Goal: Use online tool/utility

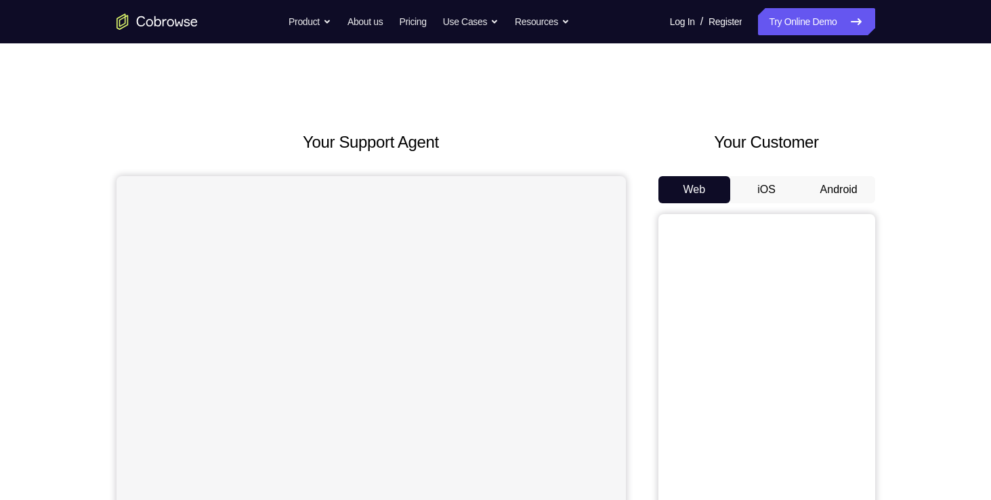
click at [819, 186] on button "Android" at bounding box center [839, 189] width 72 height 27
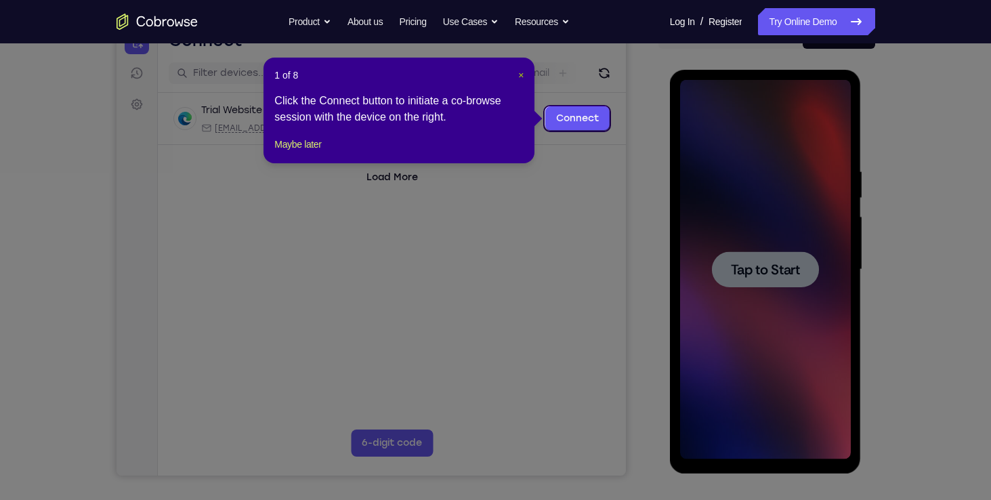
click at [521, 76] on span "×" at bounding box center [520, 75] width 5 height 11
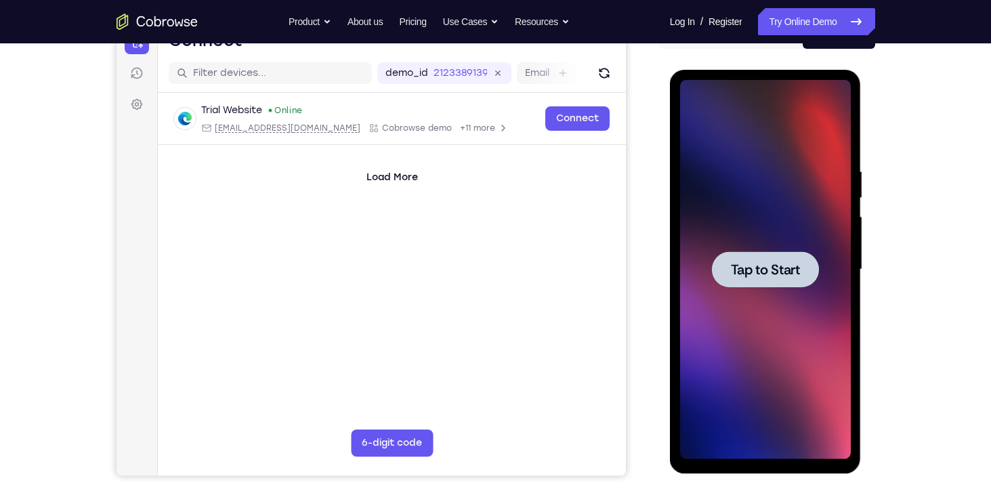
click at [760, 270] on span "Tap to Start" at bounding box center [765, 270] width 69 height 14
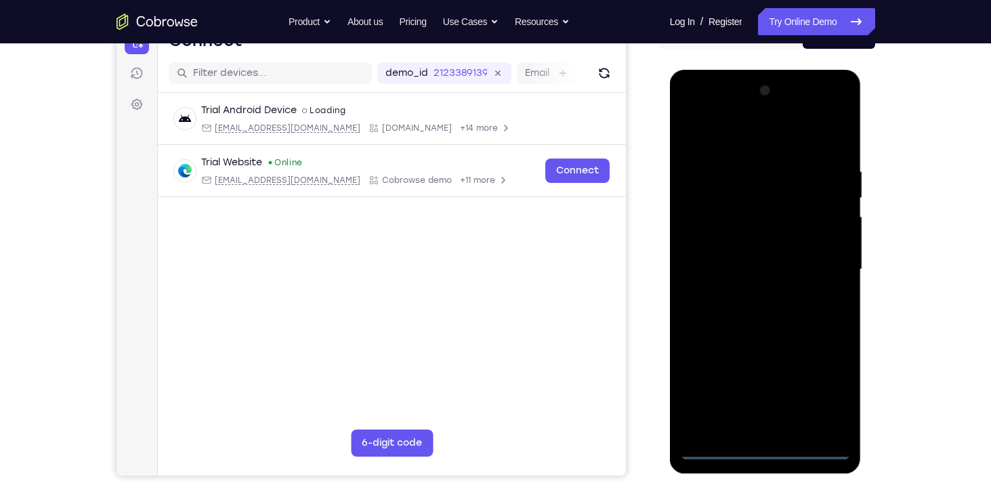
click at [765, 448] on div at bounding box center [765, 269] width 171 height 379
click at [823, 381] on div at bounding box center [765, 269] width 171 height 379
click at [786, 134] on div at bounding box center [765, 269] width 171 height 379
click at [824, 263] on div at bounding box center [765, 269] width 171 height 379
click at [750, 295] on div at bounding box center [765, 269] width 171 height 379
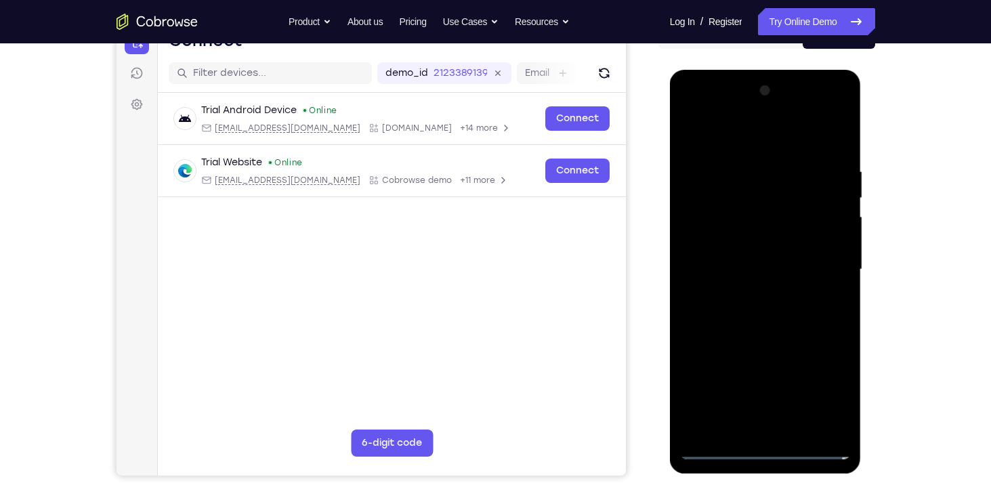
click at [756, 253] on div at bounding box center [765, 269] width 171 height 379
click at [755, 241] on div at bounding box center [765, 269] width 171 height 379
click at [757, 264] on div at bounding box center [765, 269] width 171 height 379
click at [761, 313] on div at bounding box center [765, 269] width 171 height 379
click at [766, 304] on div at bounding box center [765, 269] width 171 height 379
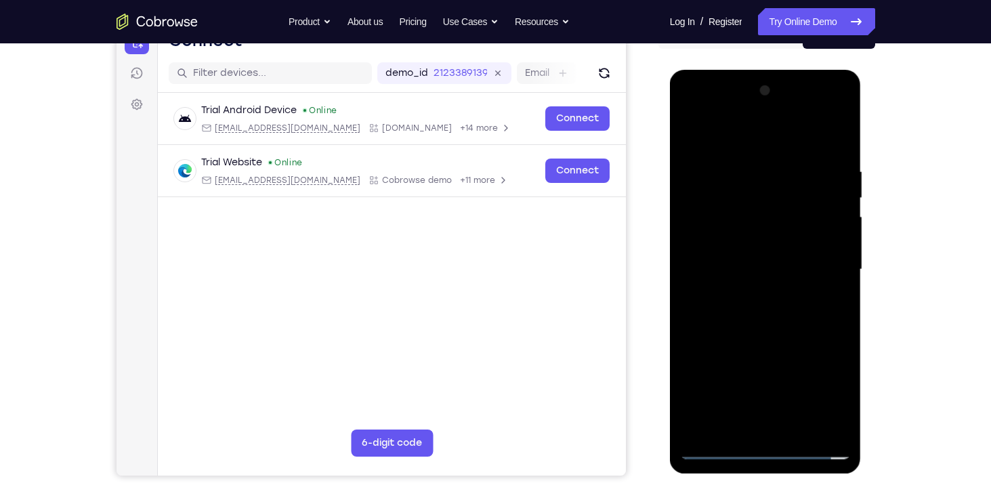
click at [769, 310] on div at bounding box center [765, 269] width 171 height 379
click at [831, 147] on div at bounding box center [765, 269] width 171 height 379
click at [738, 164] on div at bounding box center [765, 269] width 171 height 379
click at [832, 137] on div at bounding box center [765, 269] width 171 height 379
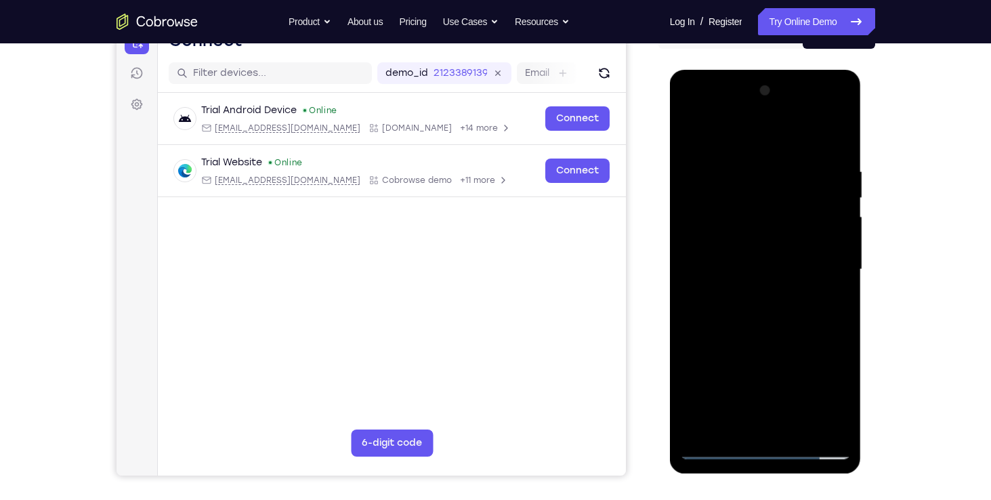
click at [786, 169] on div at bounding box center [765, 269] width 171 height 379
click at [819, 421] on div at bounding box center [765, 269] width 171 height 379
click at [835, 136] on div at bounding box center [765, 269] width 171 height 379
click at [842, 131] on div at bounding box center [765, 269] width 171 height 379
click at [762, 156] on div at bounding box center [765, 269] width 171 height 379
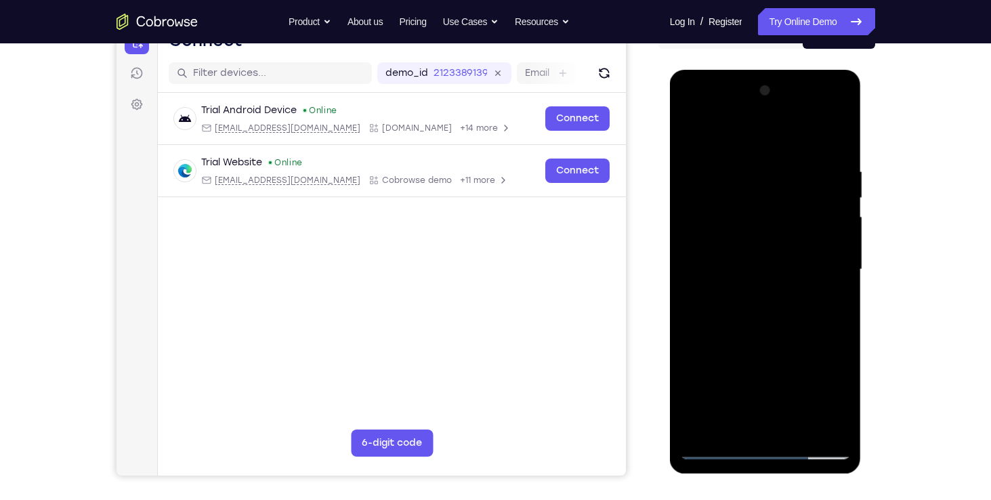
click at [799, 425] on div at bounding box center [765, 269] width 171 height 379
click at [775, 339] on div at bounding box center [765, 269] width 171 height 379
click at [773, 250] on div at bounding box center [765, 269] width 171 height 379
click at [693, 133] on div at bounding box center [765, 269] width 171 height 379
drag, startPoint x: 813, startPoint y: 247, endPoint x: 689, endPoint y: 251, distance: 124.7
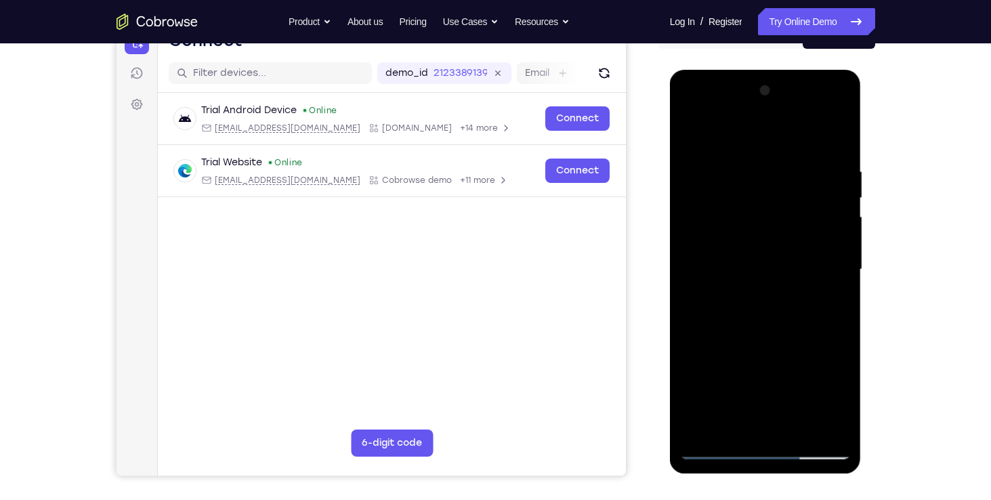
click at [689, 251] on div at bounding box center [765, 269] width 171 height 379
click at [759, 244] on div at bounding box center [765, 269] width 171 height 379
click at [765, 127] on div at bounding box center [765, 269] width 171 height 379
click at [694, 131] on div at bounding box center [765, 269] width 171 height 379
click at [773, 424] on div at bounding box center [765, 269] width 171 height 379
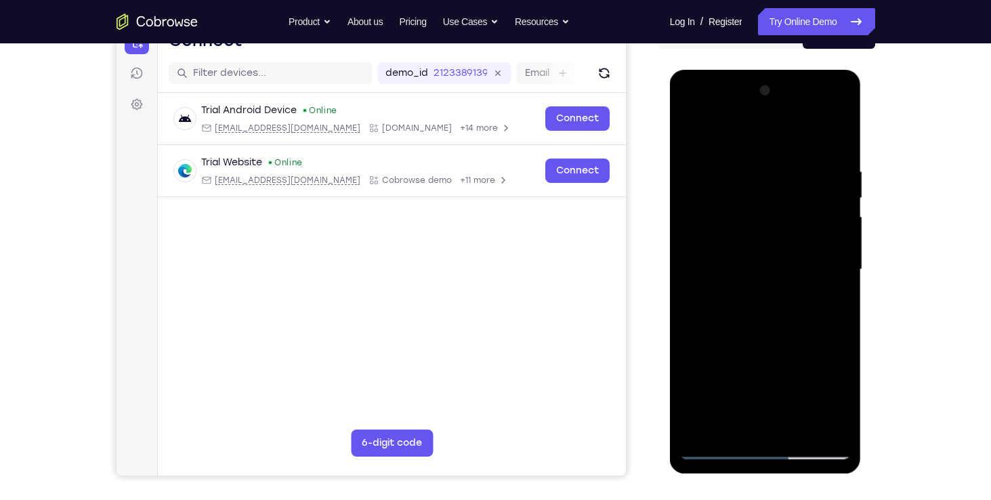
click at [786, 324] on div at bounding box center [765, 269] width 171 height 379
click at [754, 183] on div at bounding box center [765, 269] width 171 height 379
click at [766, 420] on div at bounding box center [765, 269] width 171 height 379
click at [840, 112] on div at bounding box center [765, 269] width 171 height 379
click at [733, 215] on div at bounding box center [765, 269] width 171 height 379
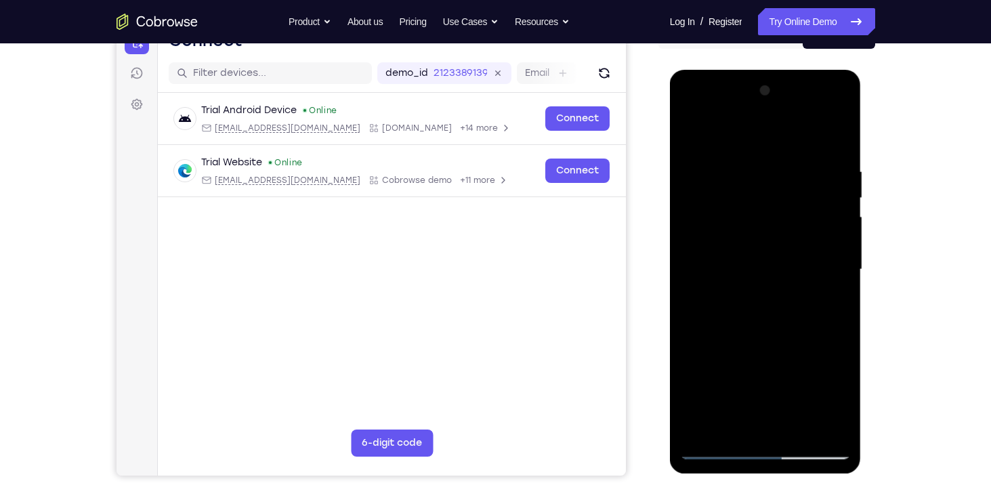
click at [837, 429] on div at bounding box center [765, 269] width 171 height 379
click at [694, 115] on div at bounding box center [765, 269] width 171 height 379
click at [691, 111] on div at bounding box center [765, 269] width 171 height 379
click at [729, 424] on div at bounding box center [765, 269] width 171 height 379
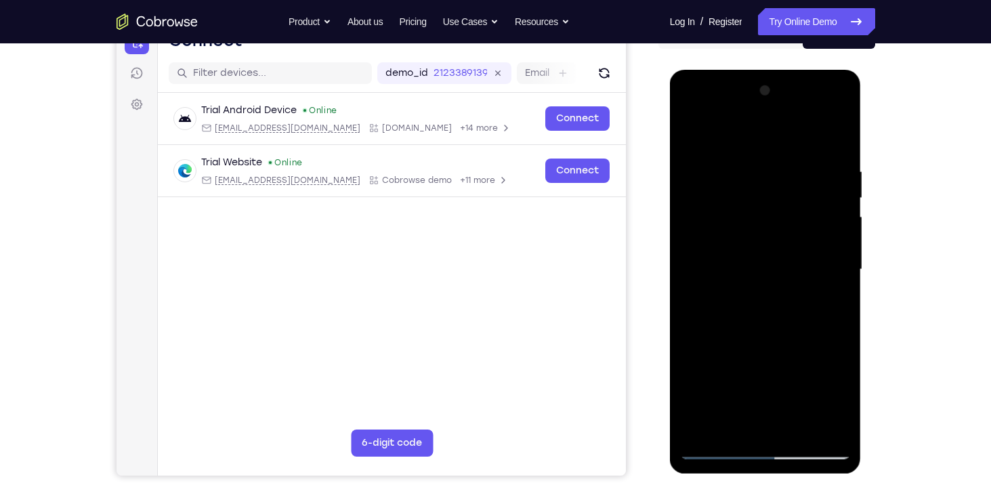
click at [762, 373] on div at bounding box center [765, 269] width 171 height 379
click at [809, 376] on div at bounding box center [765, 269] width 171 height 379
click at [702, 373] on div at bounding box center [765, 269] width 171 height 379
click at [828, 349] on div at bounding box center [765, 269] width 171 height 379
click at [775, 429] on div at bounding box center [765, 269] width 171 height 379
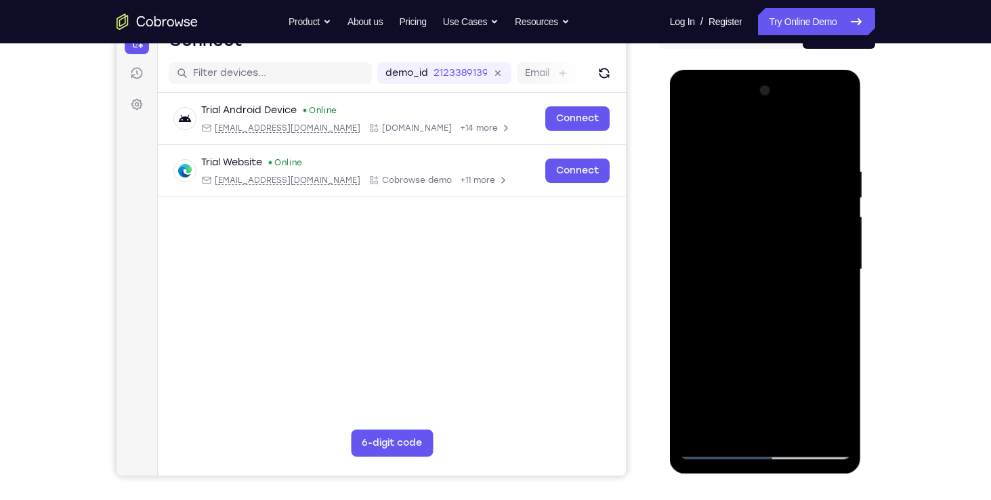
click at [761, 371] on div at bounding box center [765, 269] width 171 height 379
click at [754, 372] on div at bounding box center [765, 269] width 171 height 379
click at [685, 367] on div at bounding box center [765, 269] width 171 height 379
click at [767, 375] on div at bounding box center [765, 269] width 171 height 379
click at [780, 375] on div at bounding box center [765, 269] width 171 height 379
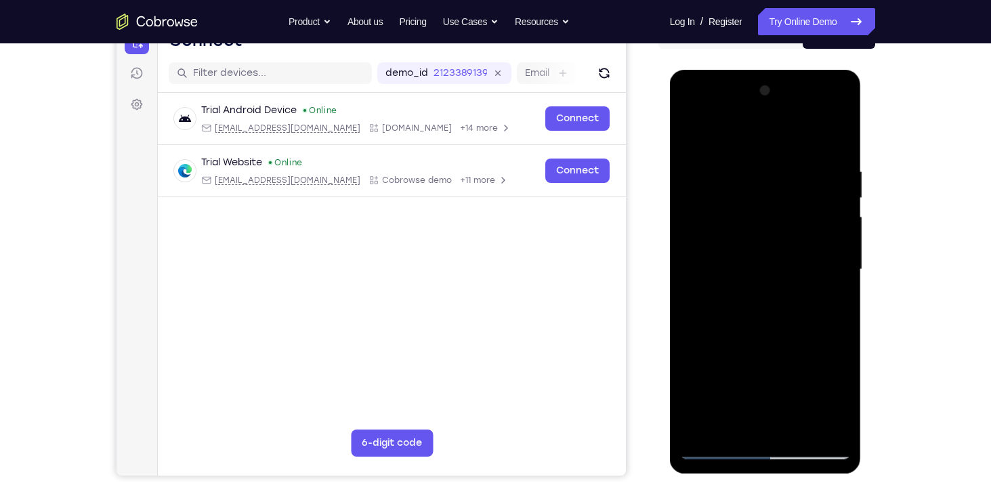
click at [773, 419] on div at bounding box center [765, 269] width 171 height 379
click at [722, 372] on div at bounding box center [765, 269] width 171 height 379
click at [767, 372] on div at bounding box center [765, 269] width 171 height 379
click at [701, 372] on div at bounding box center [765, 269] width 171 height 379
click at [841, 371] on div at bounding box center [765, 269] width 171 height 379
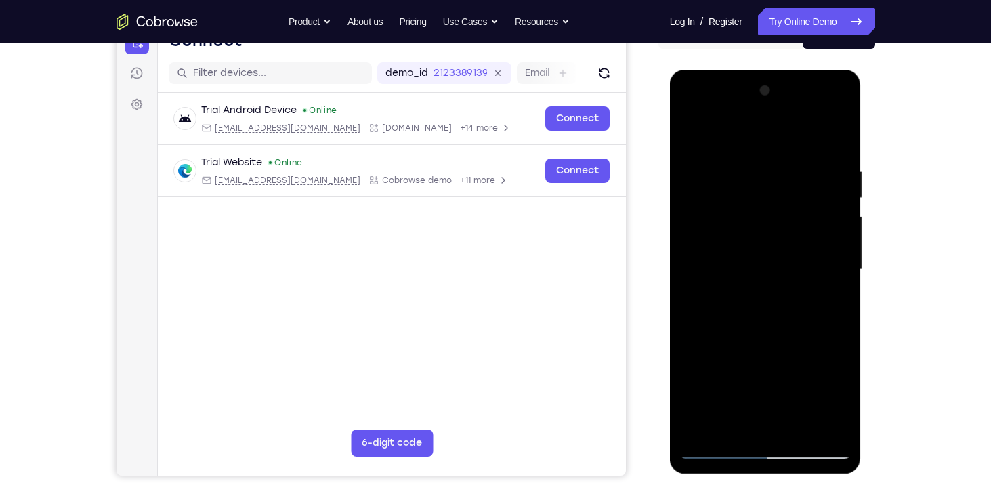
click at [768, 377] on div at bounding box center [765, 269] width 171 height 379
click at [774, 427] on div at bounding box center [765, 269] width 171 height 379
click at [735, 375] on div at bounding box center [765, 269] width 171 height 379
click at [710, 370] on div at bounding box center [765, 269] width 171 height 379
click at [738, 398] on div at bounding box center [765, 269] width 171 height 379
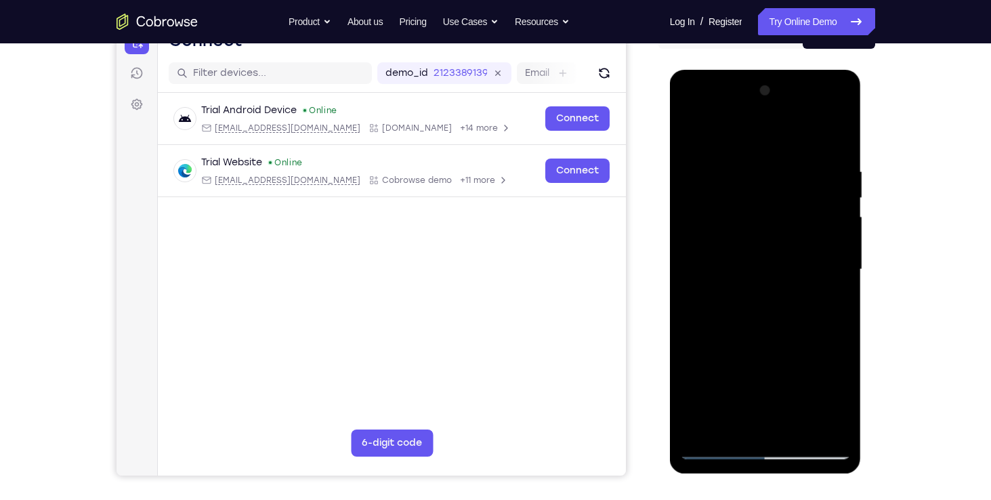
click at [780, 349] on div at bounding box center [765, 269] width 171 height 379
click at [792, 349] on div at bounding box center [765, 269] width 171 height 379
click at [828, 299] on div at bounding box center [765, 269] width 171 height 379
click at [828, 301] on div at bounding box center [765, 269] width 171 height 379
click at [828, 305] on div at bounding box center [765, 269] width 171 height 379
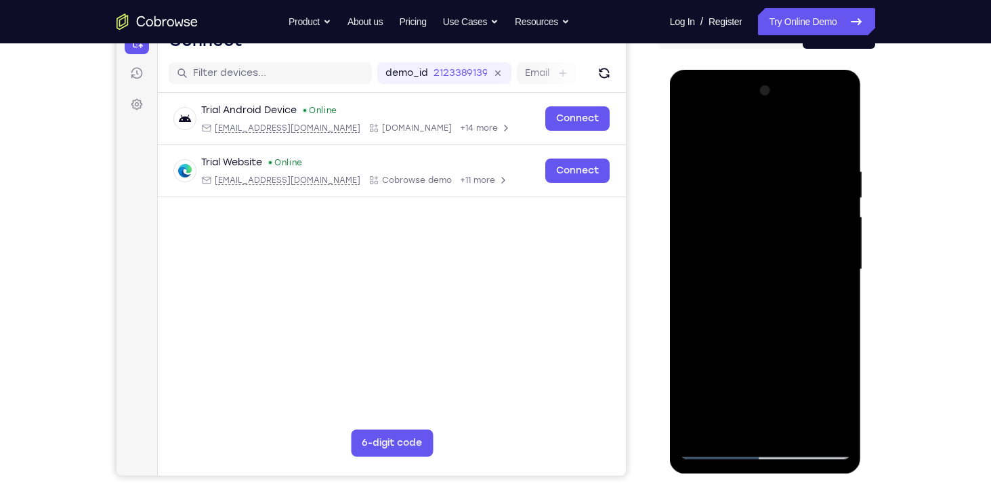
click at [826, 364] on div at bounding box center [765, 269] width 171 height 379
click at [786, 341] on div at bounding box center [765, 269] width 171 height 379
click at [817, 343] on div at bounding box center [765, 269] width 171 height 379
click at [816, 367] on div at bounding box center [765, 269] width 171 height 379
click at [794, 365] on div at bounding box center [765, 269] width 171 height 379
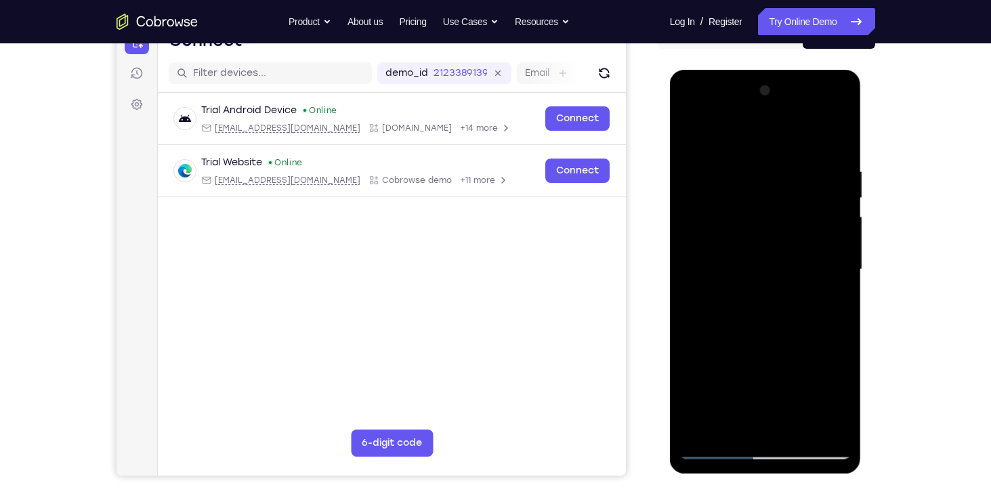
click at [772, 349] on div at bounding box center [765, 269] width 171 height 379
click at [750, 263] on div at bounding box center [765, 269] width 171 height 379
click at [796, 387] on div at bounding box center [765, 269] width 171 height 379
click at [792, 390] on div at bounding box center [765, 269] width 171 height 379
click at [783, 373] on div at bounding box center [765, 269] width 171 height 379
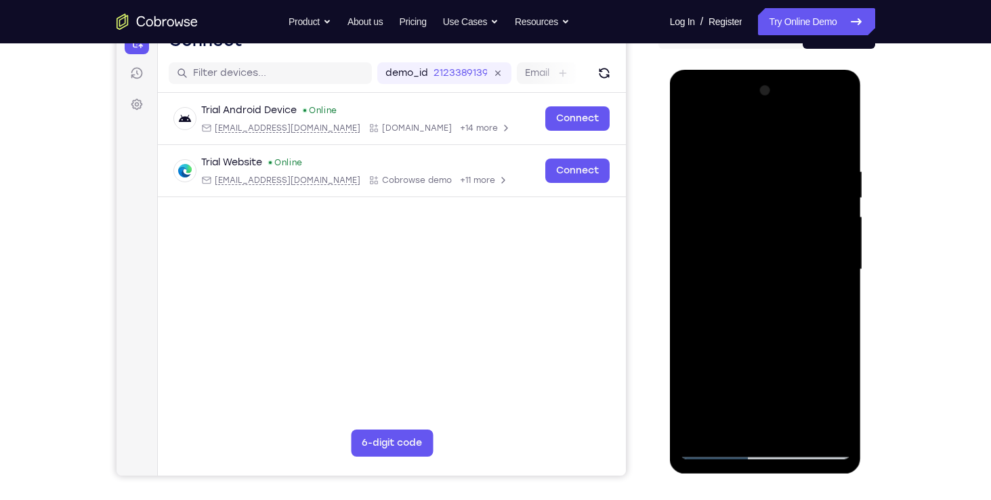
click at [779, 270] on div at bounding box center [765, 269] width 171 height 379
click at [803, 243] on div at bounding box center [765, 269] width 171 height 379
click at [803, 288] on div at bounding box center [765, 269] width 171 height 379
drag, startPoint x: 748, startPoint y: 278, endPoint x: 772, endPoint y: 213, distance: 69.4
click at [772, 213] on div at bounding box center [765, 269] width 171 height 379
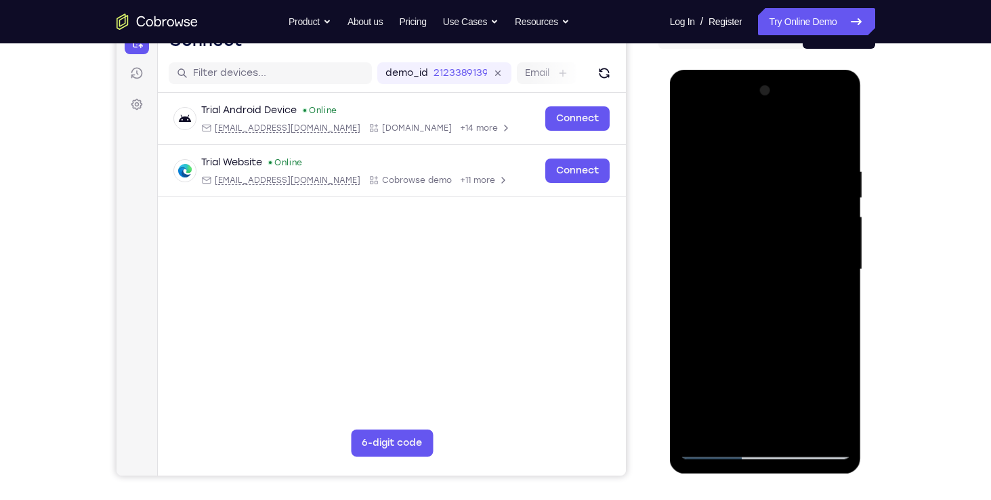
click at [695, 133] on div at bounding box center [765, 269] width 171 height 379
click at [697, 135] on div at bounding box center [765, 269] width 171 height 379
click at [693, 132] on div at bounding box center [765, 269] width 171 height 379
click at [828, 153] on div at bounding box center [765, 269] width 171 height 379
click at [824, 223] on div at bounding box center [765, 269] width 171 height 379
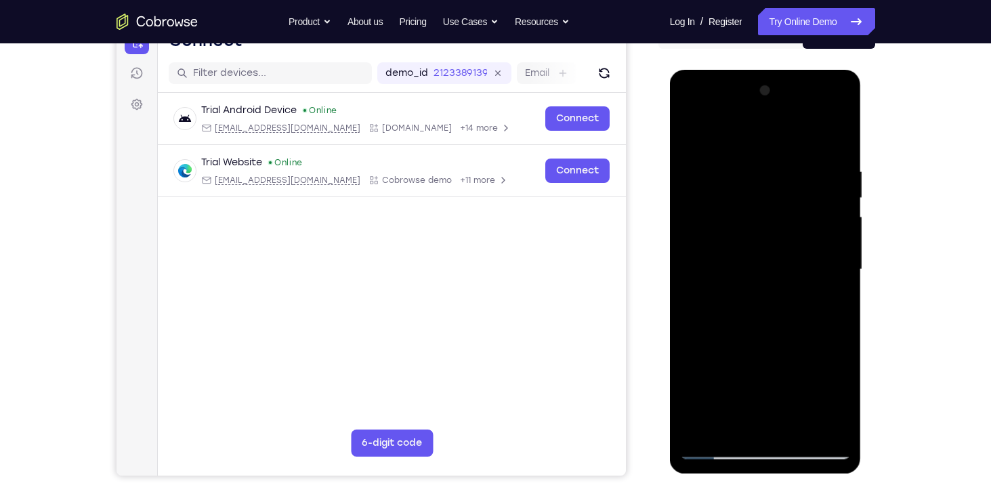
click at [686, 248] on div at bounding box center [765, 269] width 171 height 379
click at [836, 133] on div at bounding box center [765, 269] width 171 height 379
click at [698, 430] on div at bounding box center [765, 269] width 171 height 379
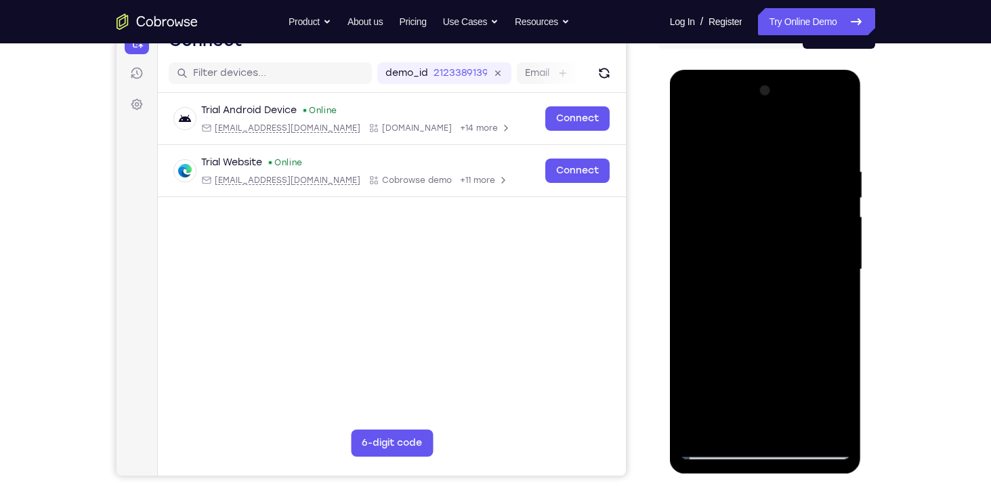
click at [698, 430] on div at bounding box center [765, 269] width 171 height 379
drag, startPoint x: 698, startPoint y: 430, endPoint x: 289, endPoint y: -50, distance: 630.8
click at [670, 70] on html "Online web based iOS Simulators and Android Emulators. Run iPhone, iPad, Mobile…" at bounding box center [766, 273] width 193 height 406
click at [829, 399] on div at bounding box center [765, 269] width 171 height 379
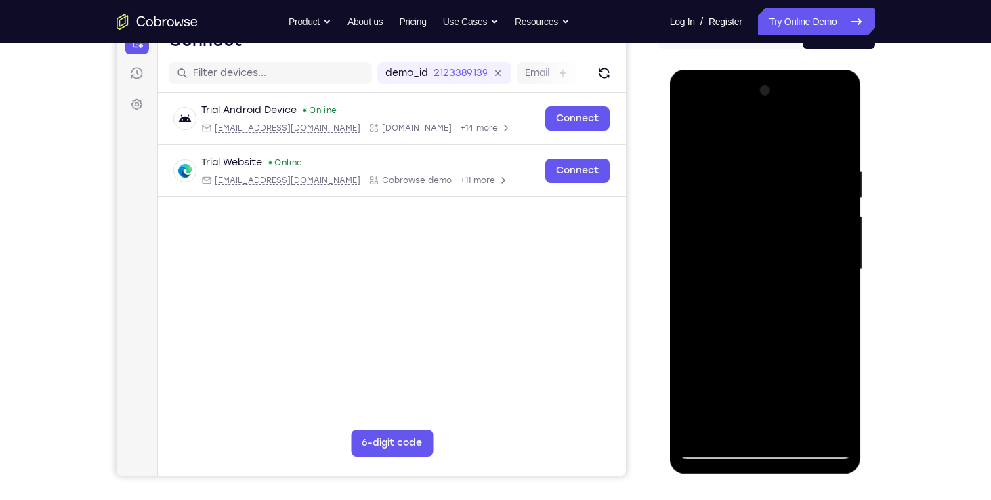
click at [823, 163] on div at bounding box center [765, 269] width 171 height 379
